Goal: Task Accomplishment & Management: Manage account settings

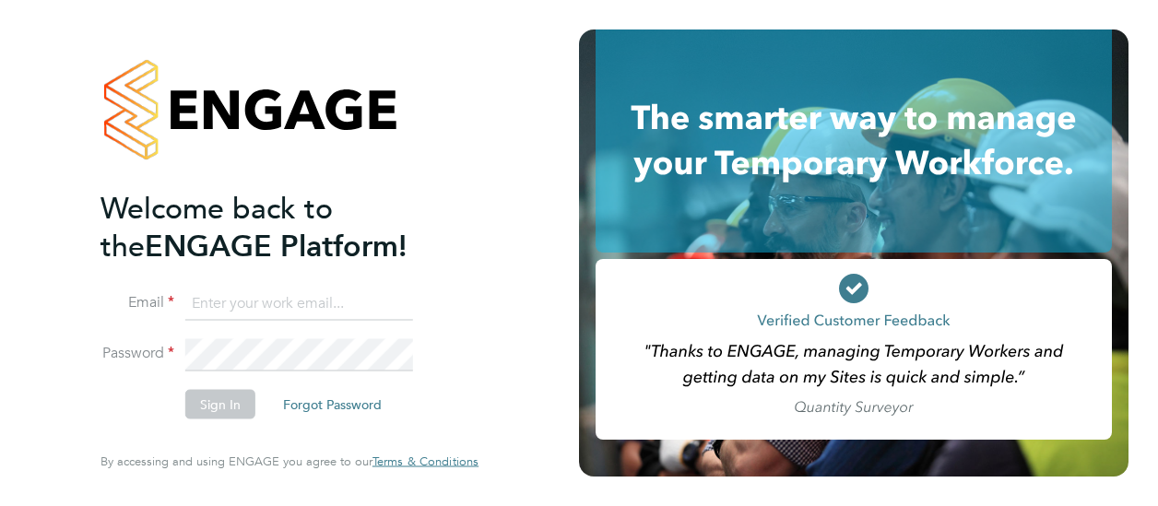
type input "[EMAIL_ADDRESS][DOMAIN_NAME]"
click at [243, 411] on button "Sign In" at bounding box center [220, 405] width 70 height 30
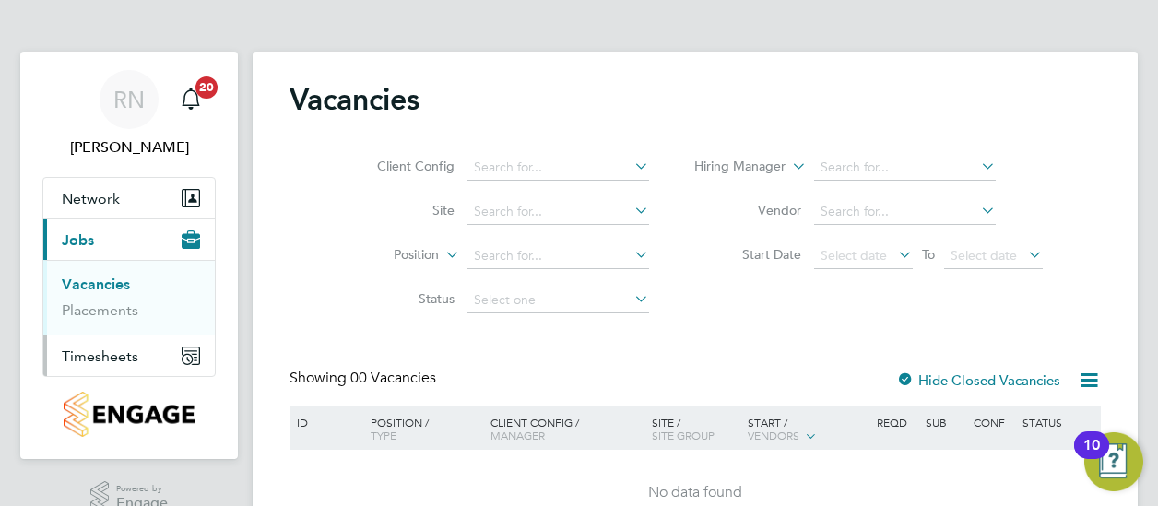
click at [106, 355] on span "Timesheets" at bounding box center [100, 357] width 77 height 18
click at [98, 322] on link "Timesheets" at bounding box center [100, 326] width 77 height 18
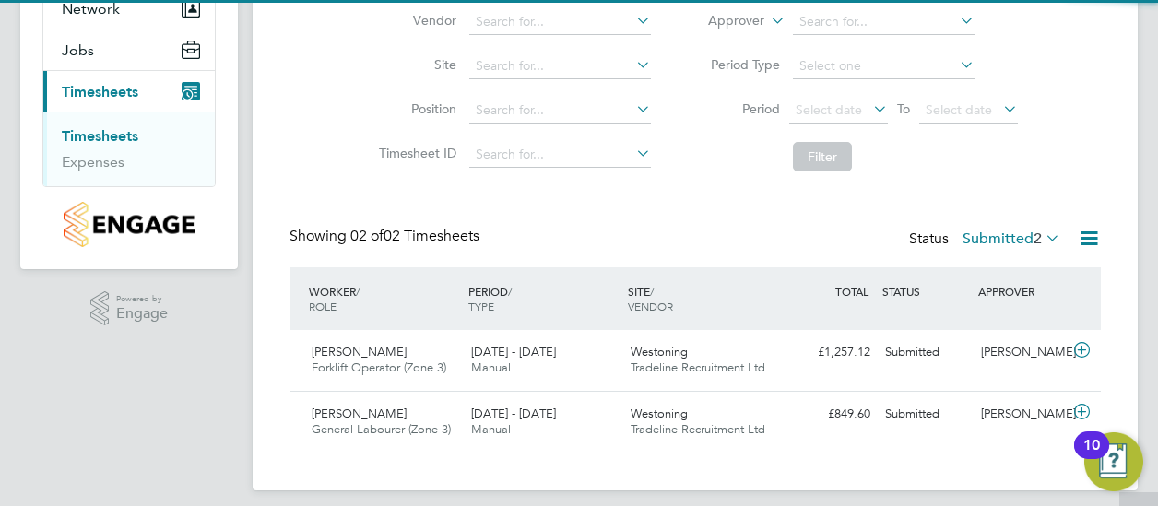
scroll to position [202, 0]
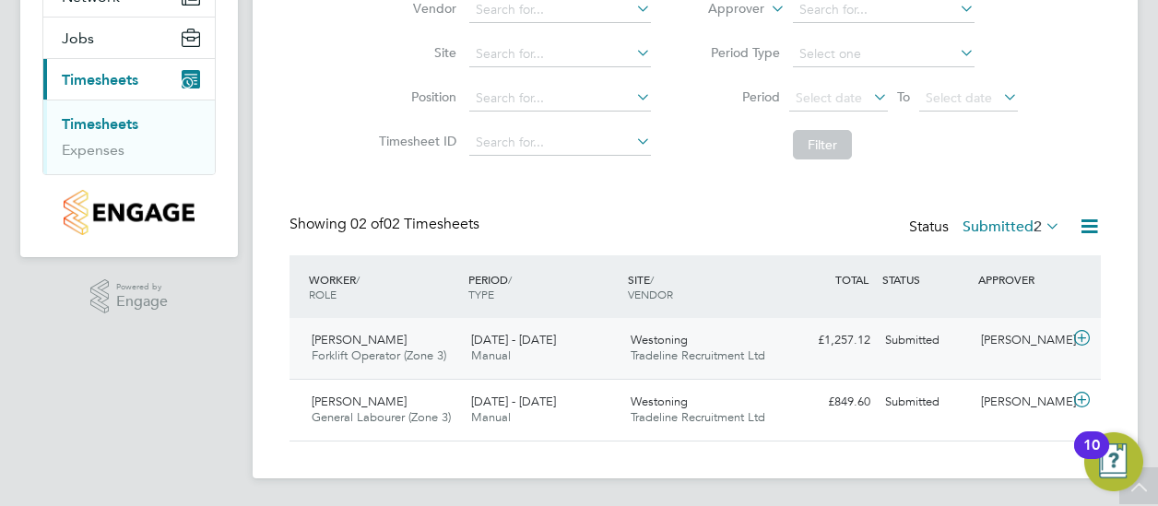
click at [521, 344] on span "[DATE] - [DATE]" at bounding box center [513, 340] width 85 height 16
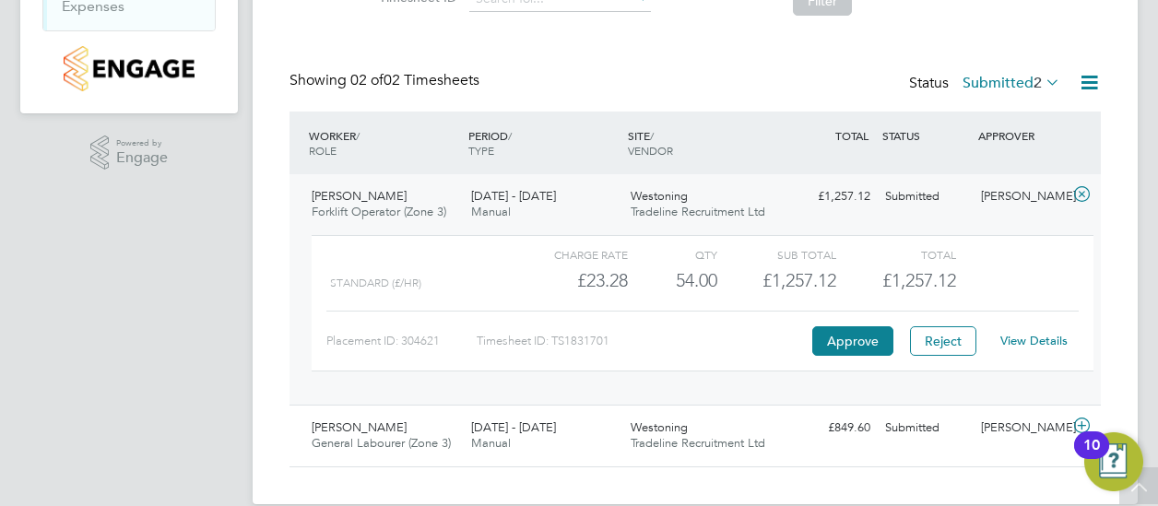
scroll to position [371, 0]
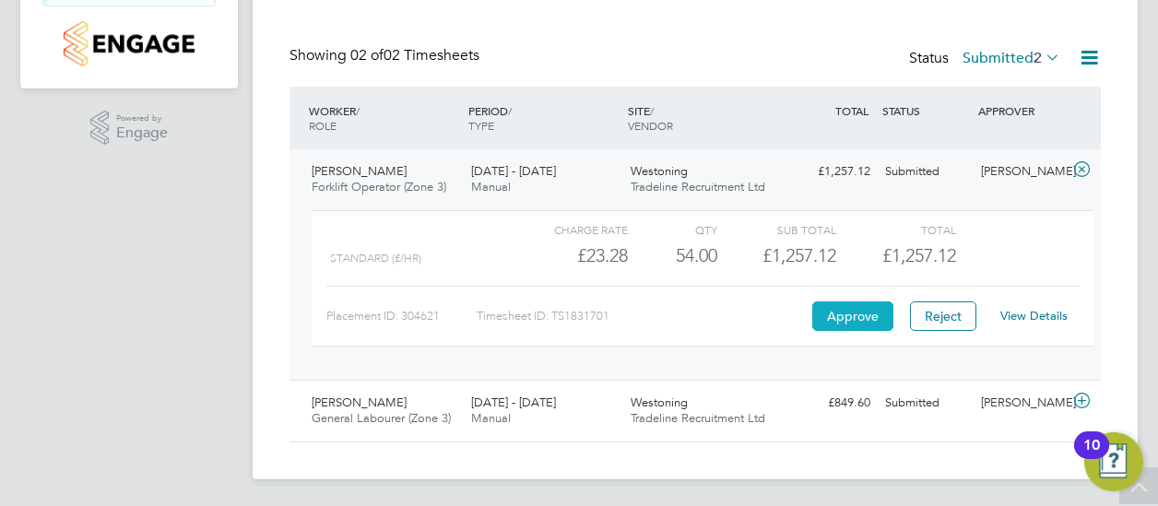
click at [830, 316] on button "Approve" at bounding box center [853, 317] width 81 height 30
click at [384, 402] on span "[PERSON_NAME]" at bounding box center [359, 403] width 95 height 16
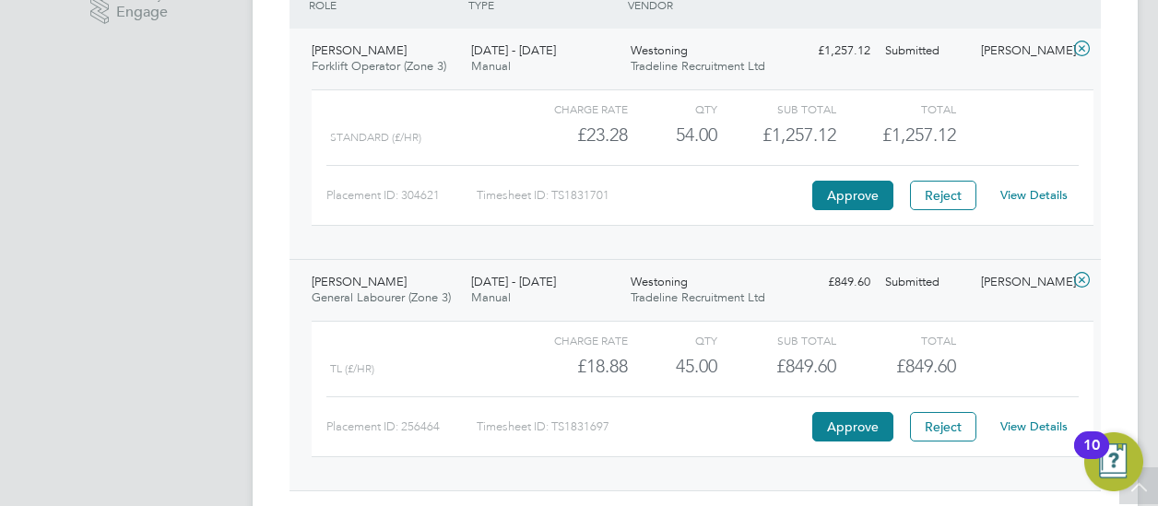
scroll to position [540, 0]
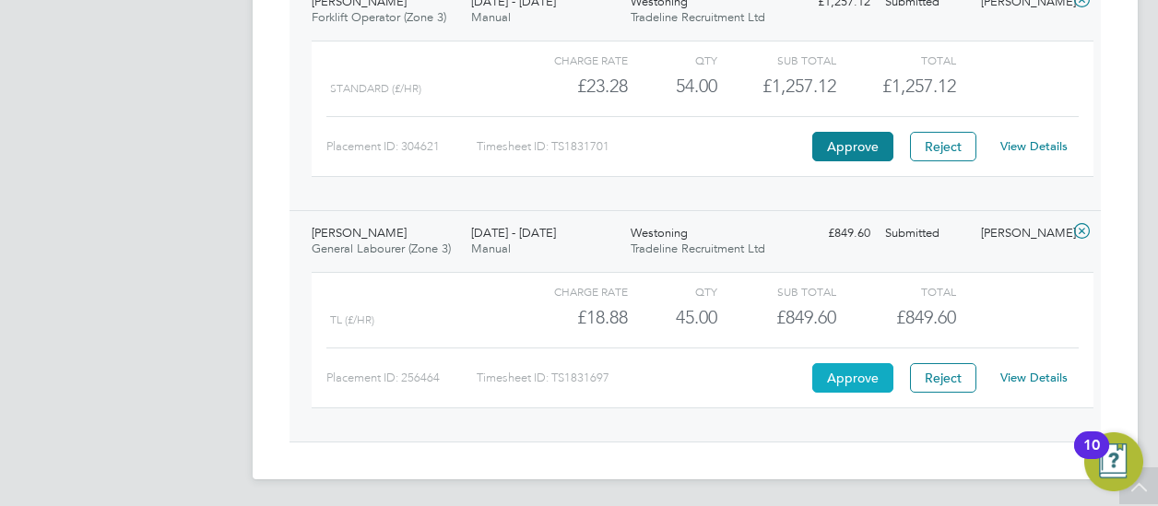
click at [826, 369] on button "Approve" at bounding box center [853, 378] width 81 height 30
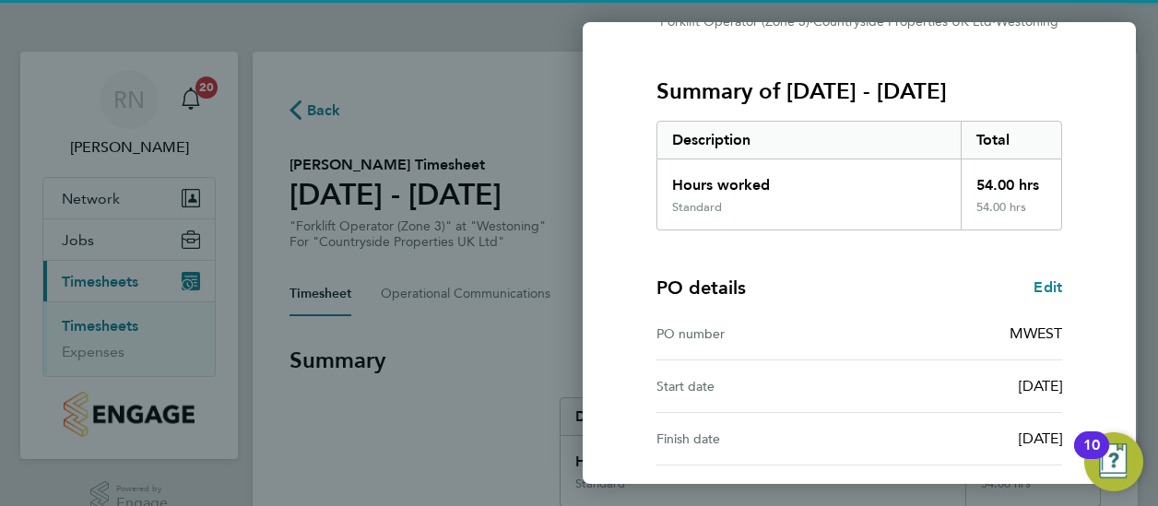
scroll to position [374, 0]
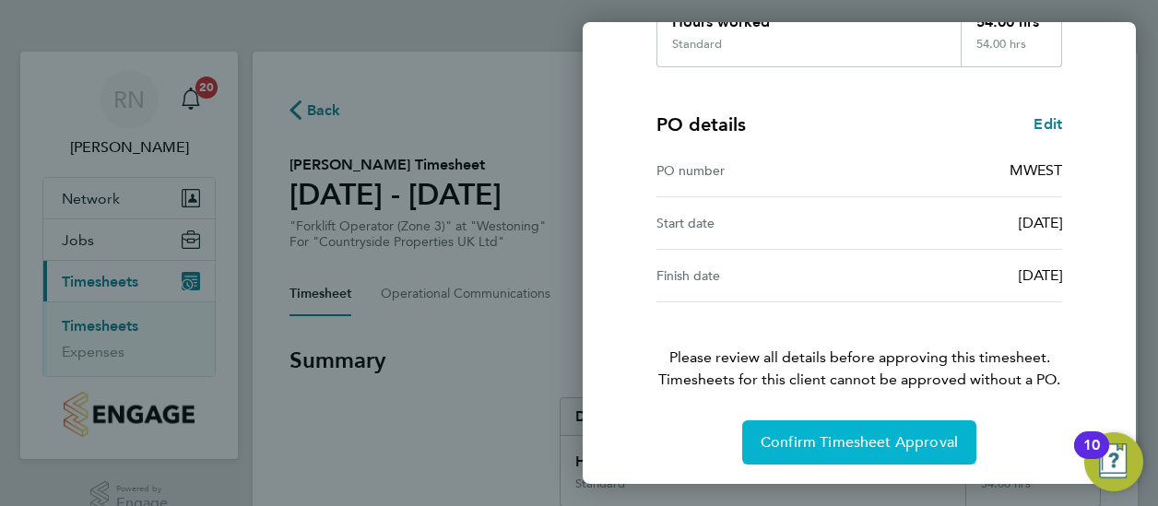
click at [797, 437] on span "Confirm Timesheet Approval" at bounding box center [859, 442] width 197 height 18
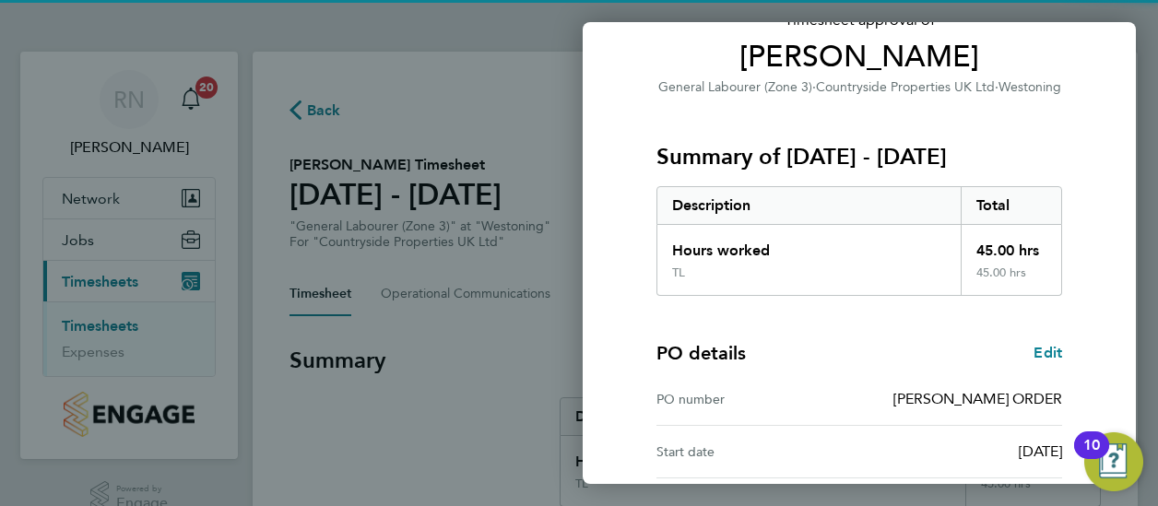
scroll to position [374, 0]
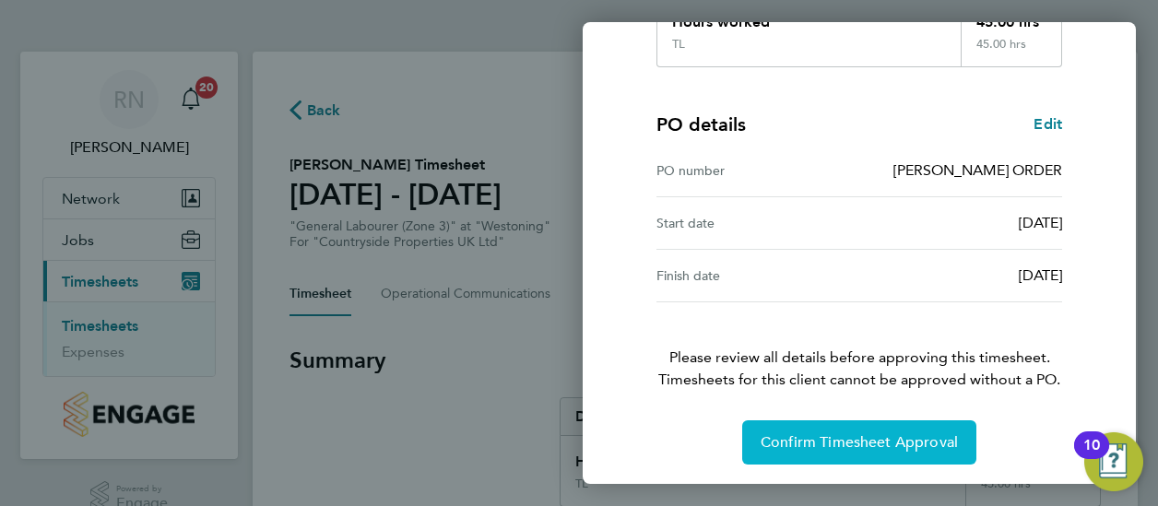
click at [778, 448] on span "Confirm Timesheet Approval" at bounding box center [859, 442] width 197 height 18
